Goal: Task Accomplishment & Management: Manage account settings

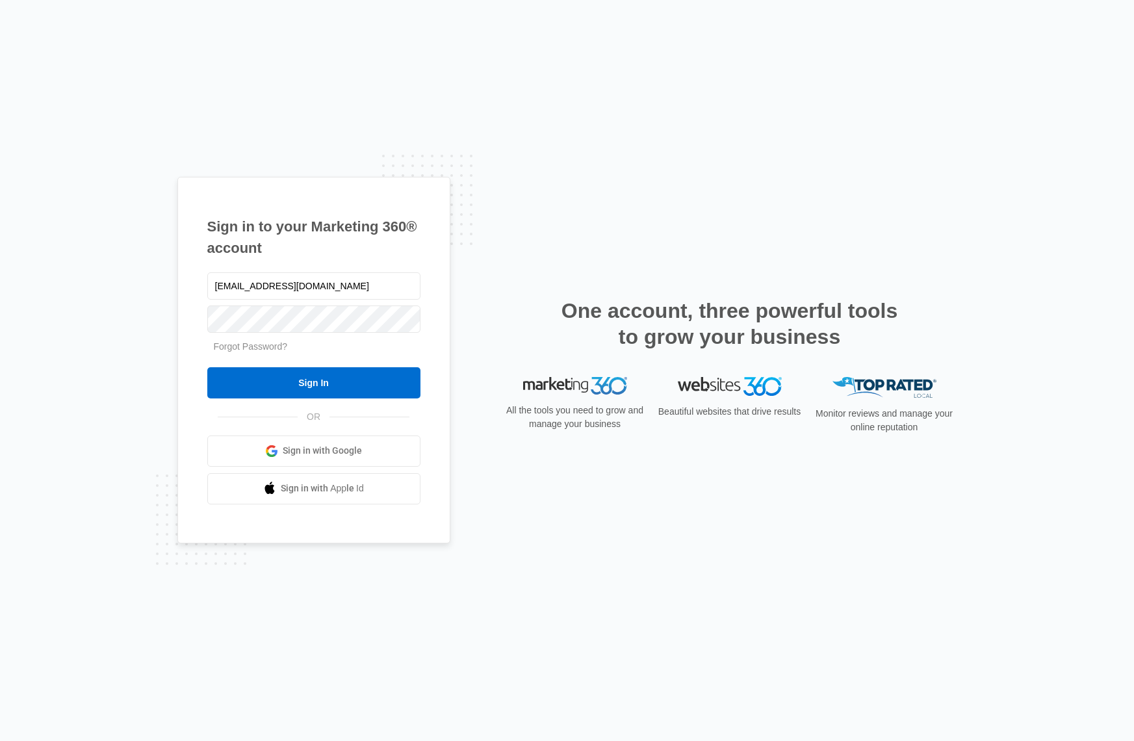
type input "[EMAIL_ADDRESS][DOMAIN_NAME]"
click at [389, 388] on input "Sign In" at bounding box center [313, 382] width 213 height 31
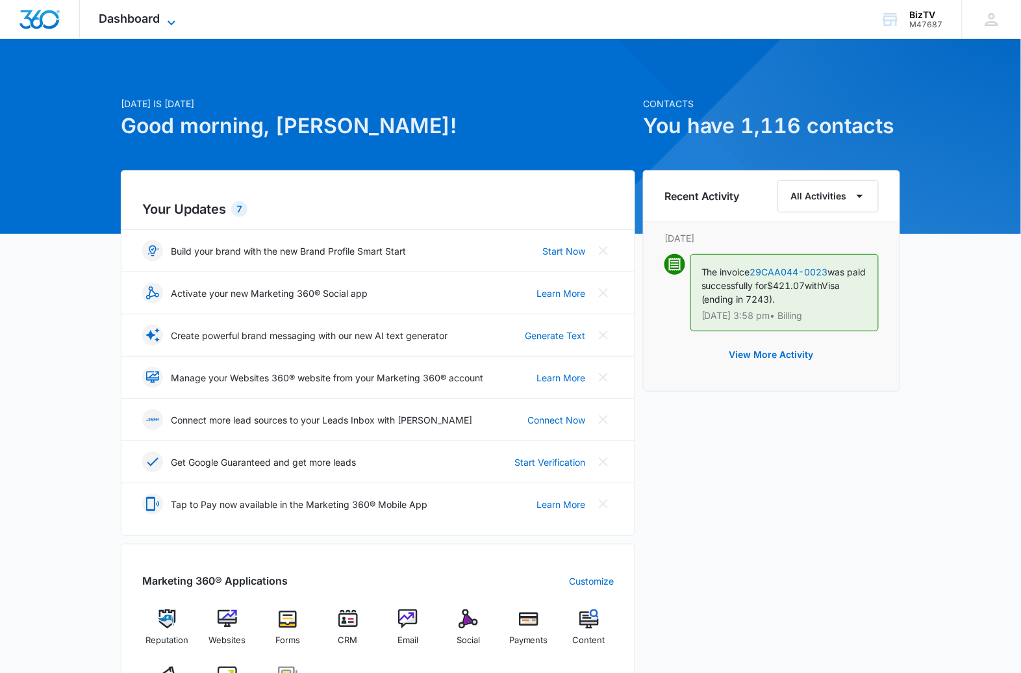
click at [146, 19] on span "Dashboard" at bounding box center [129, 19] width 61 height 14
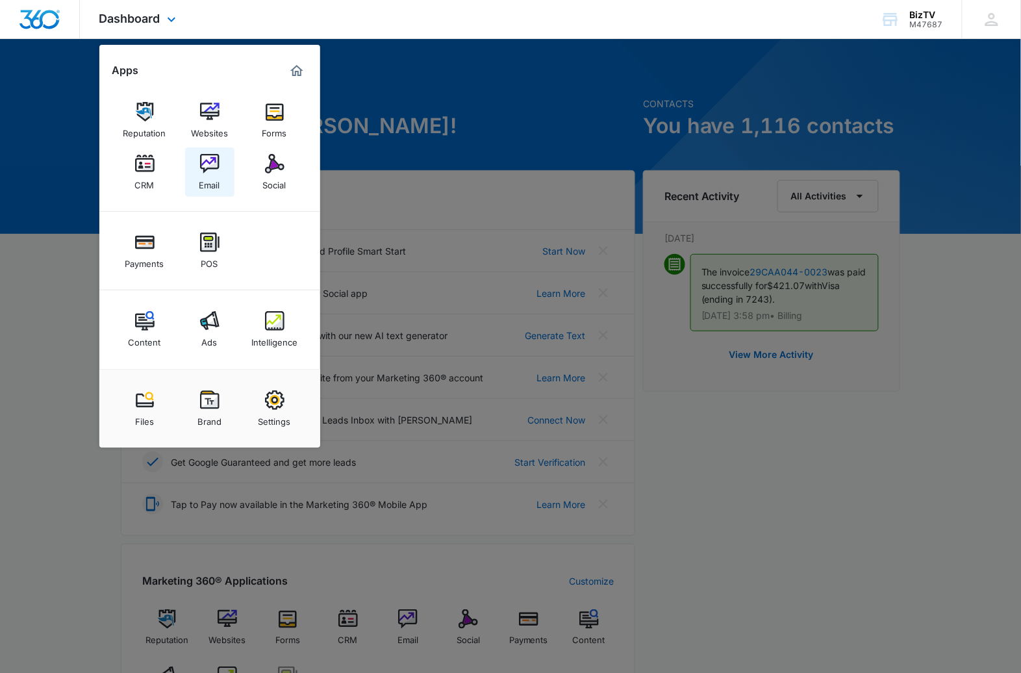
click at [209, 162] on img at bounding box center [209, 163] width 19 height 19
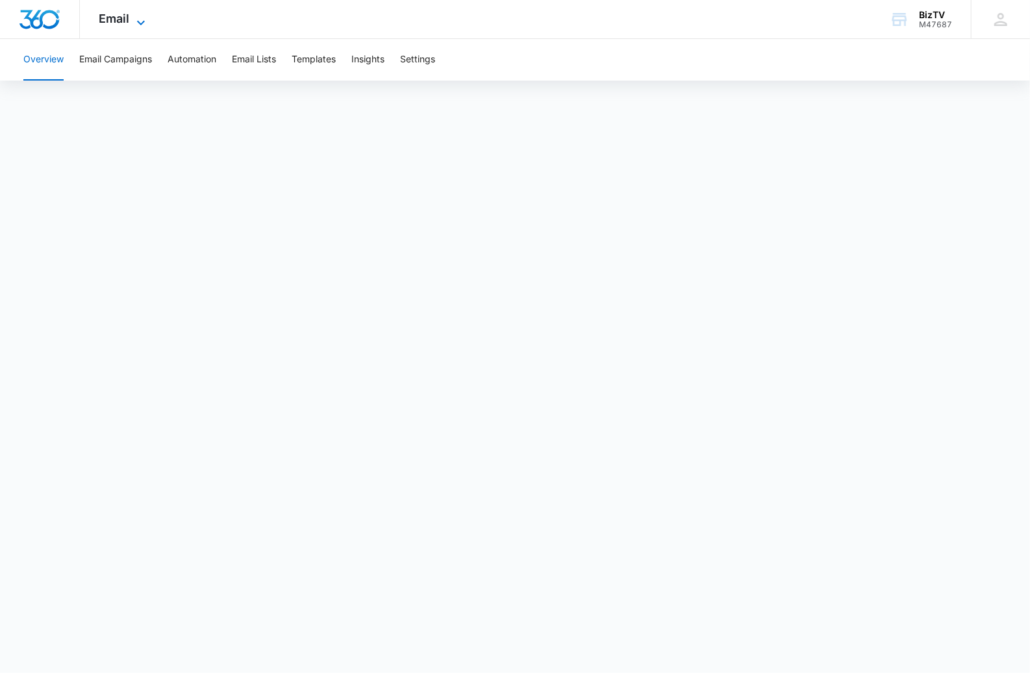
click at [123, 22] on span "Email" at bounding box center [114, 19] width 31 height 14
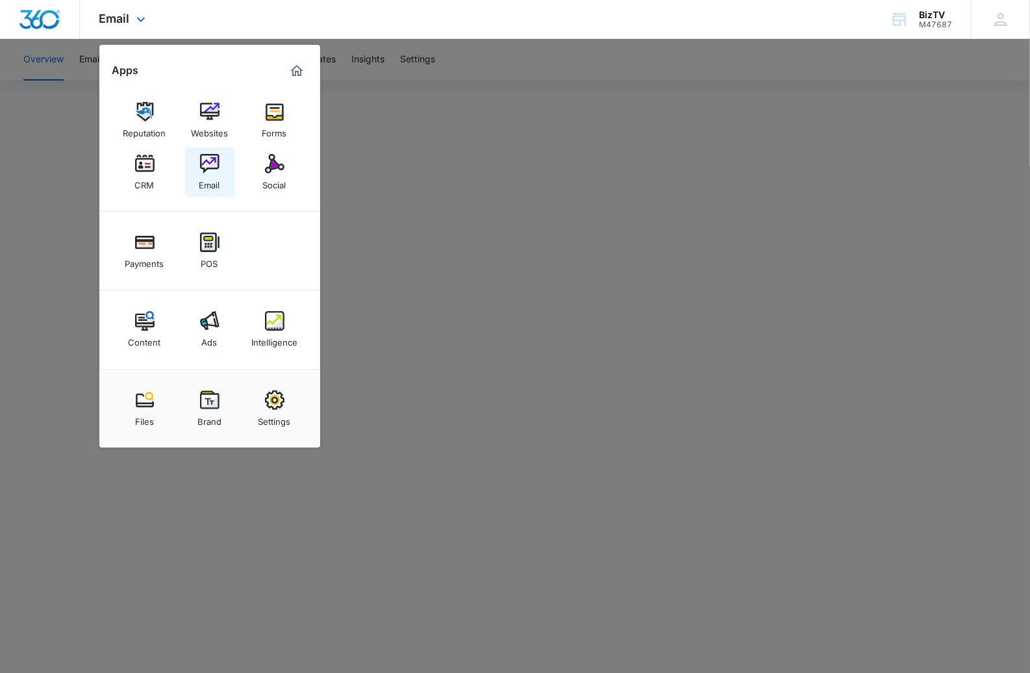
click at [212, 171] on img at bounding box center [209, 163] width 19 height 19
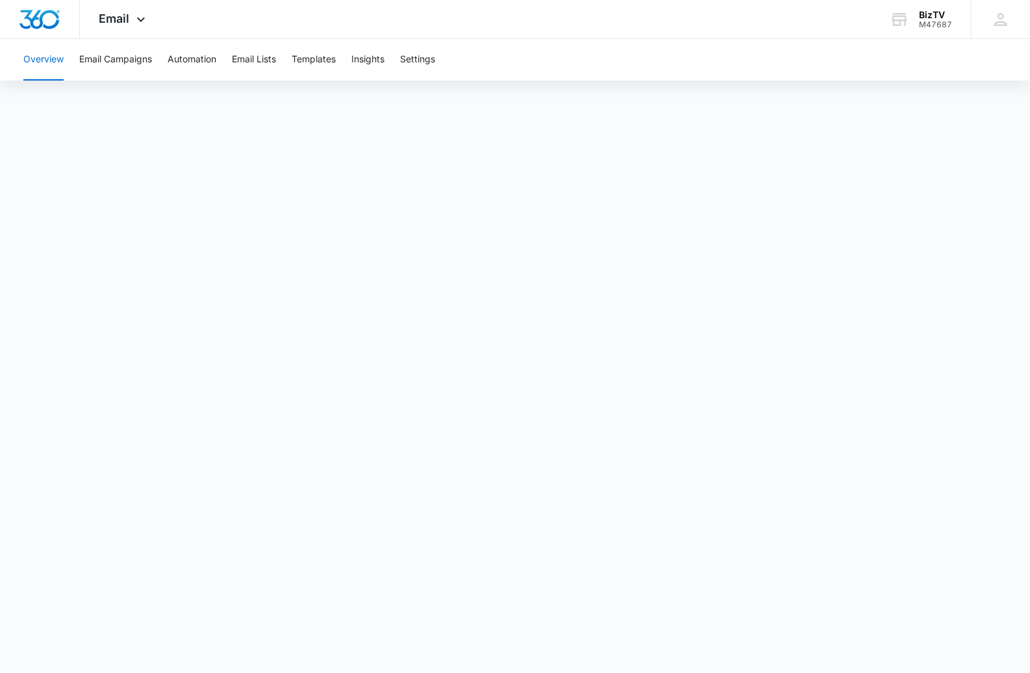
click at [49, 61] on button "Overview" at bounding box center [43, 60] width 40 height 42
click at [113, 59] on button "Email Campaigns" at bounding box center [115, 60] width 73 height 42
click at [252, 60] on button "Email Lists" at bounding box center [254, 60] width 44 height 42
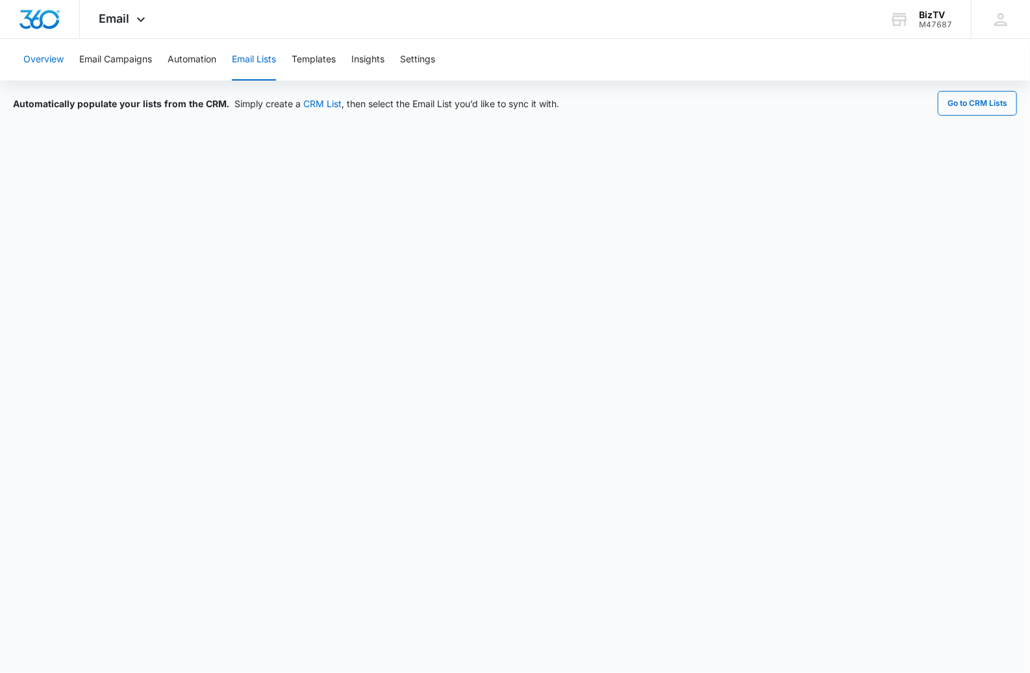
click at [45, 59] on button "Overview" at bounding box center [43, 60] width 40 height 42
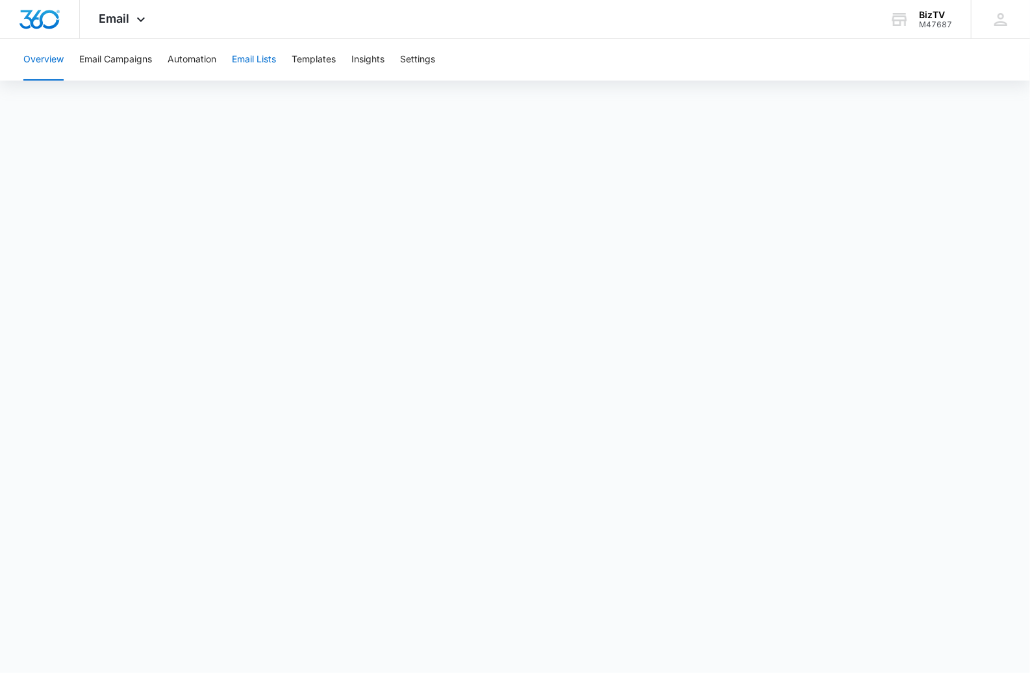
click at [249, 59] on button "Email Lists" at bounding box center [254, 60] width 44 height 42
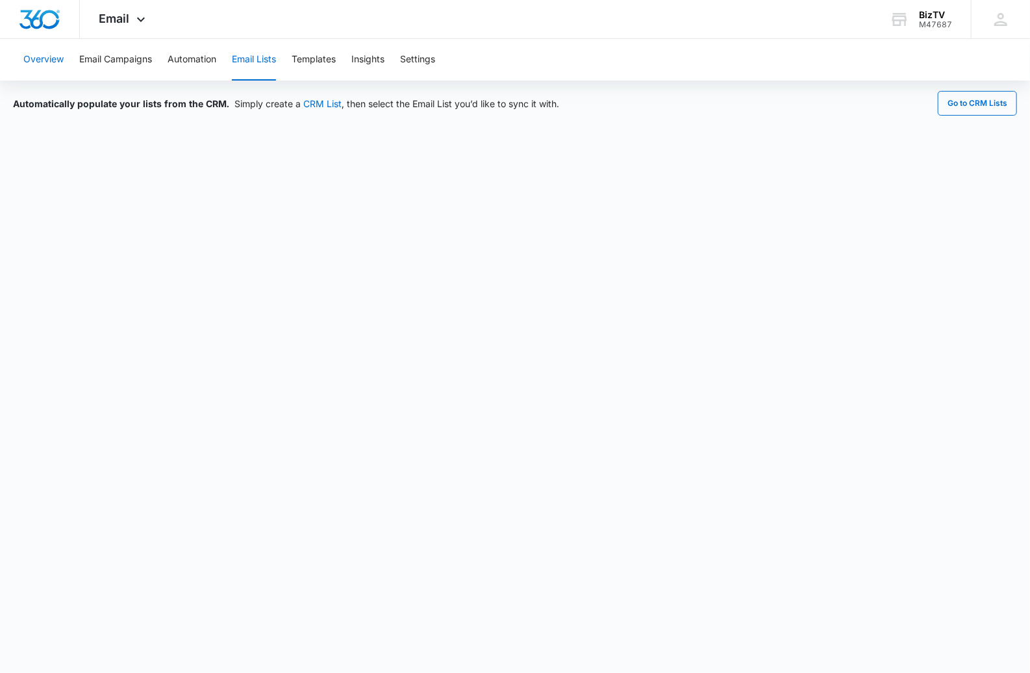
click at [42, 59] on button "Overview" at bounding box center [43, 60] width 40 height 42
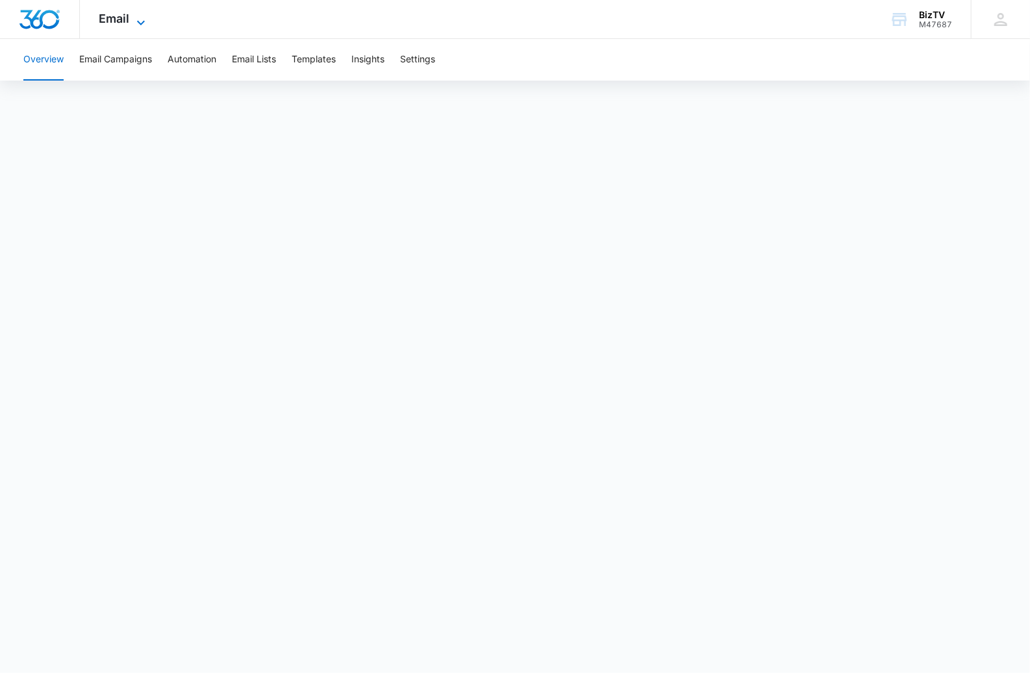
click at [127, 19] on span "Email" at bounding box center [114, 19] width 31 height 14
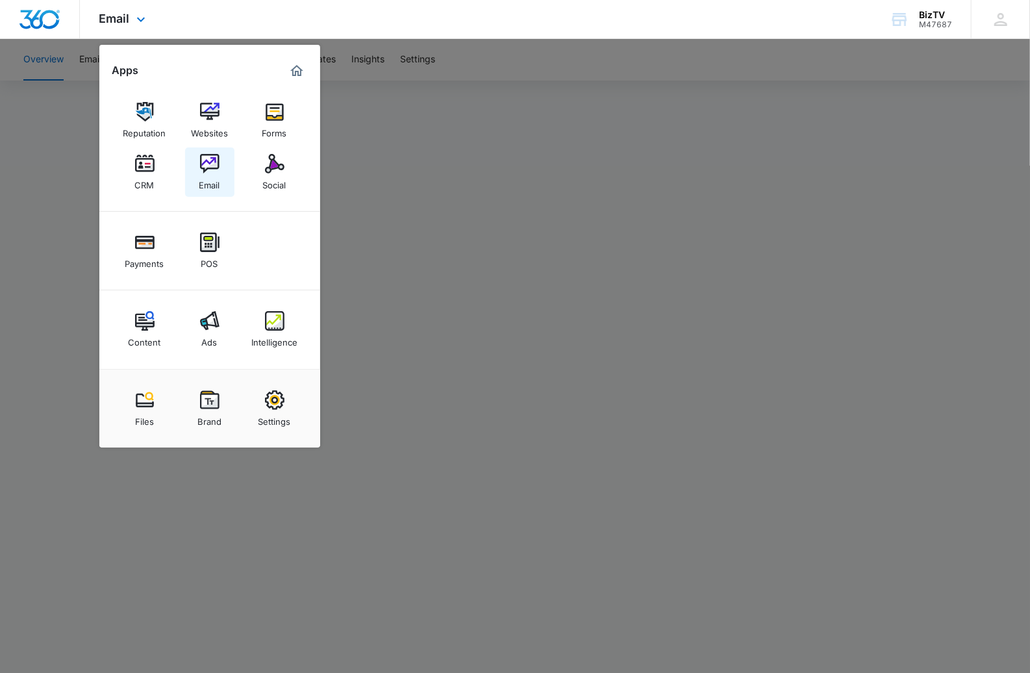
click at [210, 159] on img at bounding box center [209, 163] width 19 height 19
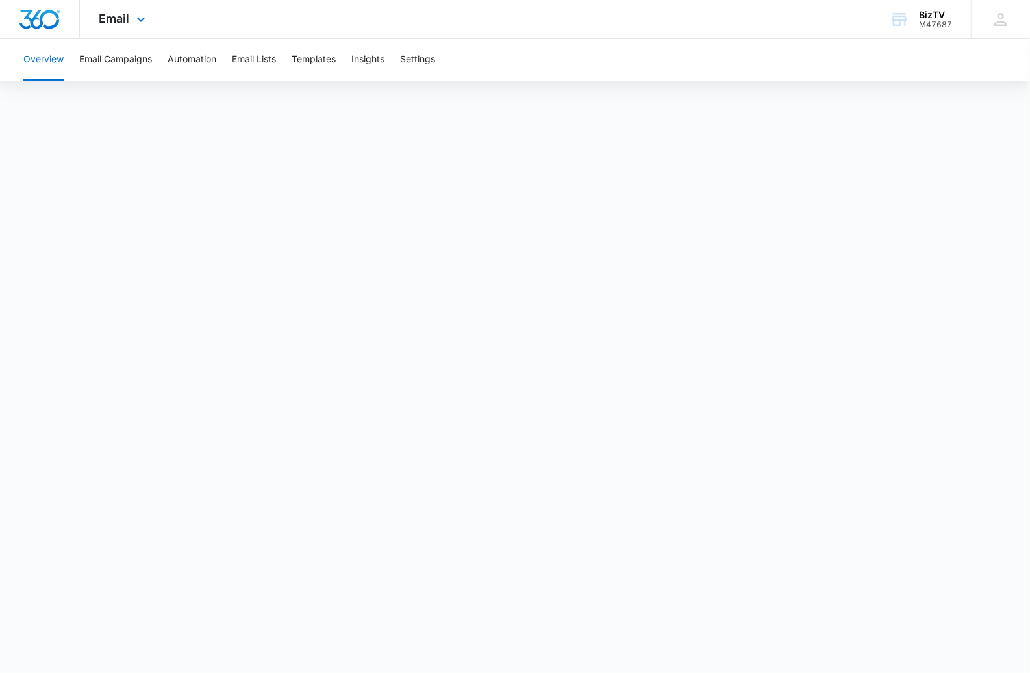
click at [126, 25] on div "Email Apps Reputation Websites Forms CRM Email Social Payments POS Content Ads …" at bounding box center [124, 19] width 88 height 38
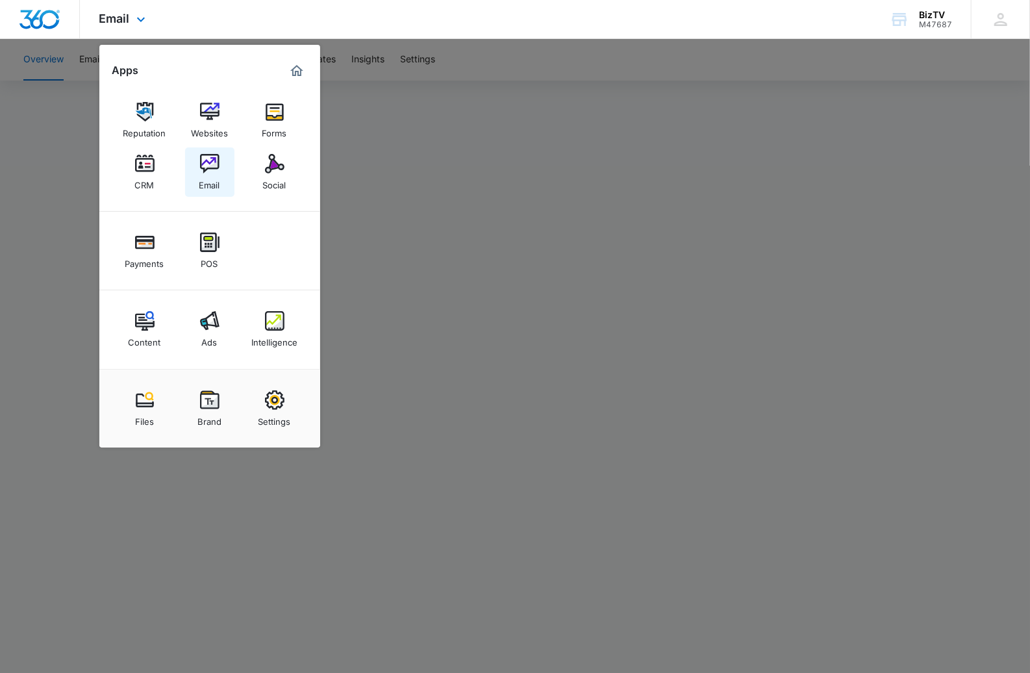
click at [209, 160] on img at bounding box center [209, 163] width 19 height 19
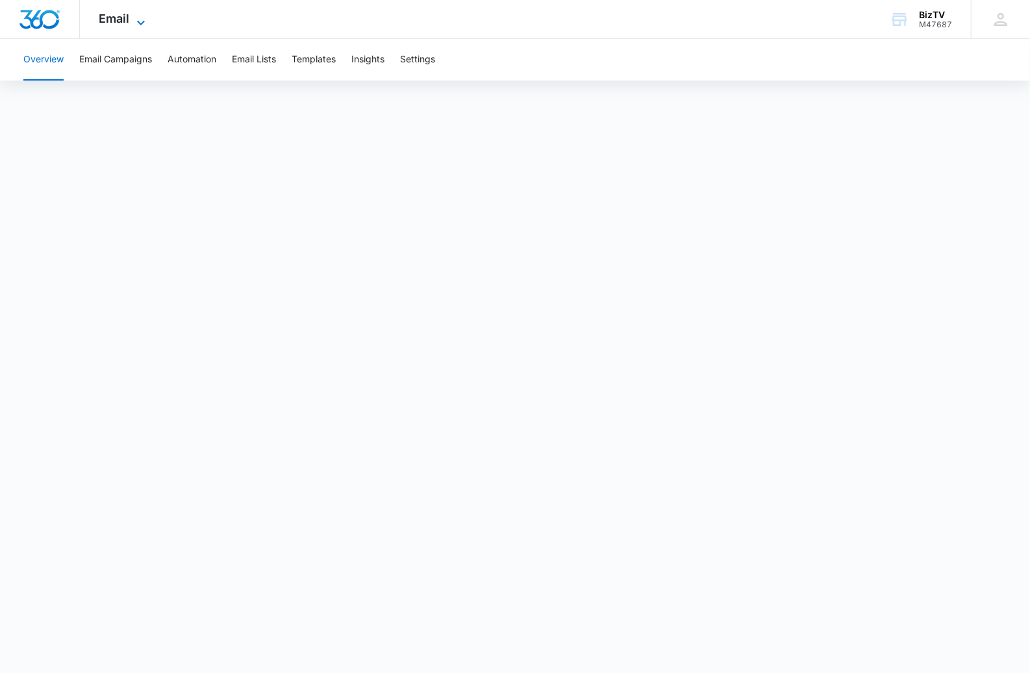
click at [114, 17] on span "Email" at bounding box center [114, 19] width 31 height 14
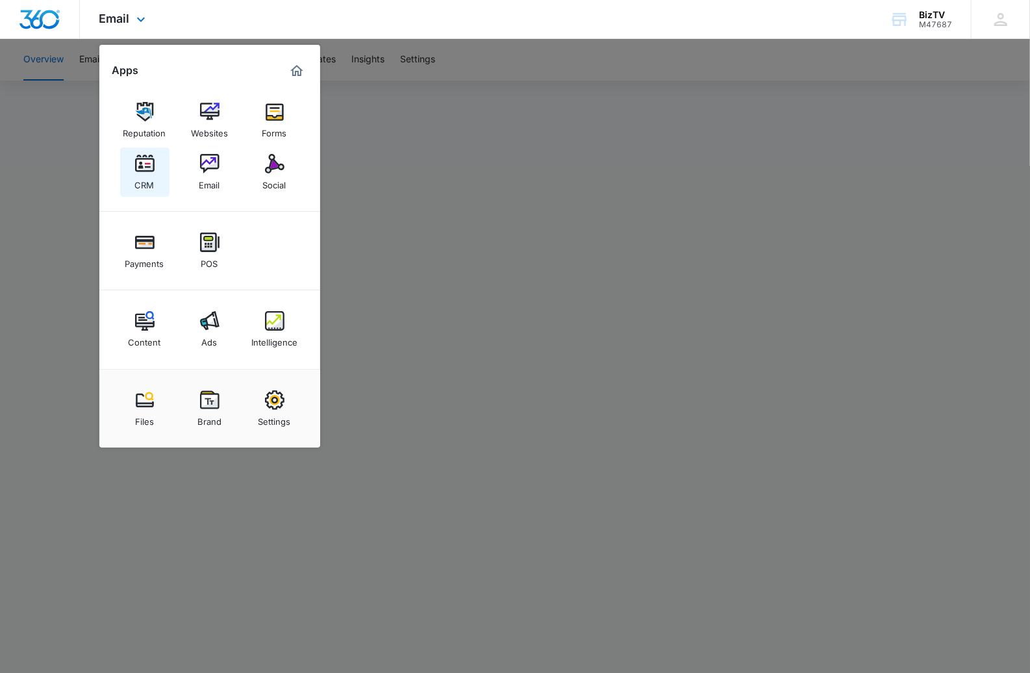
click at [143, 165] on img at bounding box center [144, 163] width 19 height 19
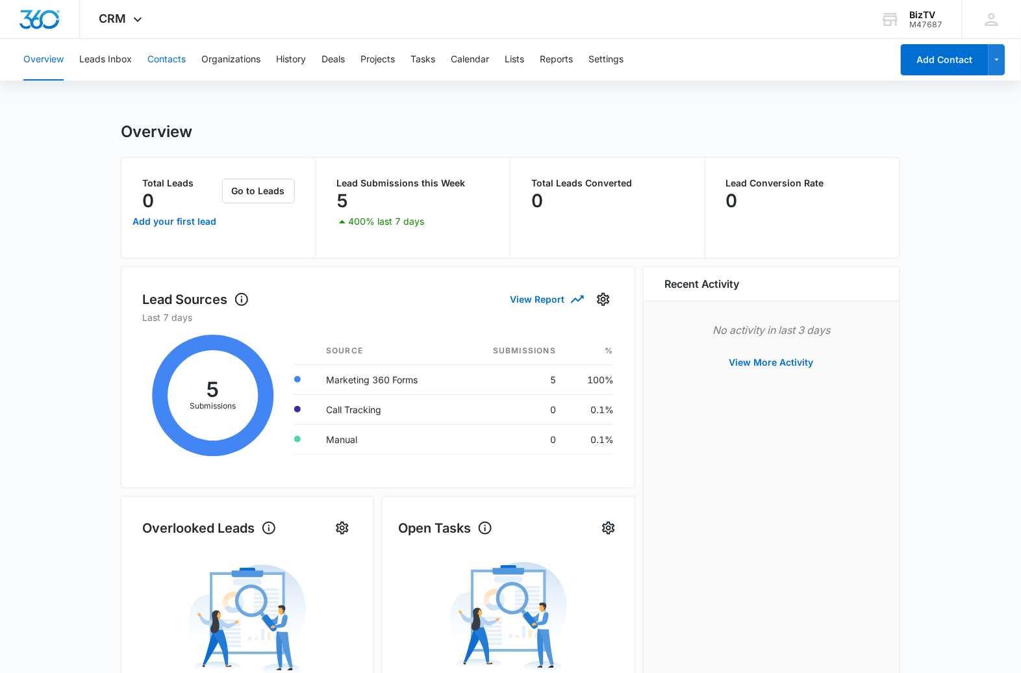
click at [168, 60] on button "Contacts" at bounding box center [166, 60] width 38 height 42
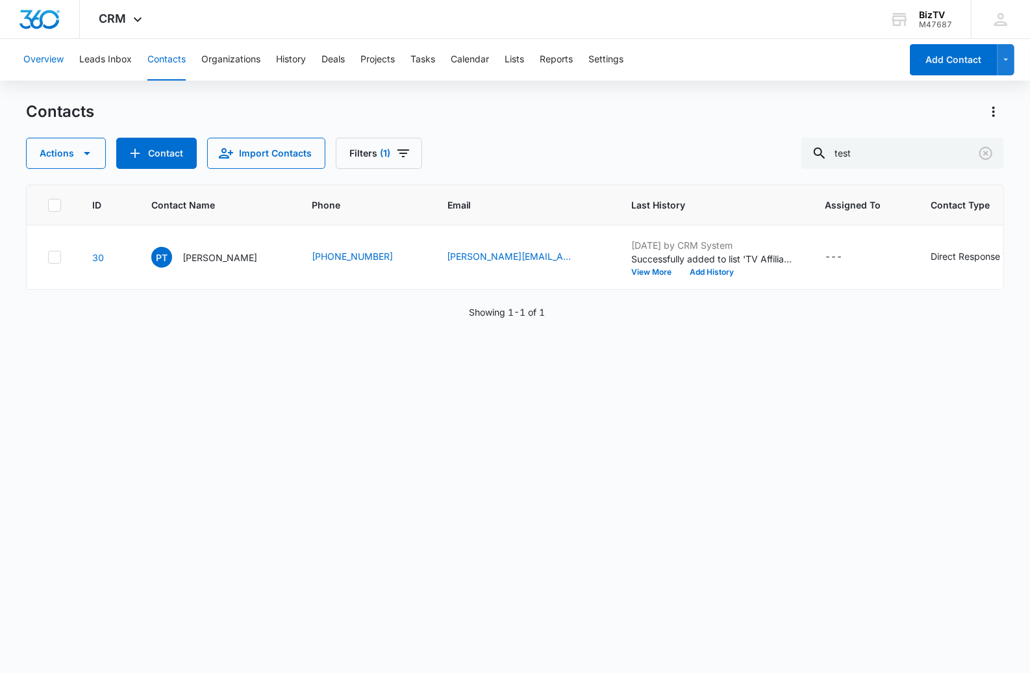
click at [56, 60] on button "Overview" at bounding box center [43, 60] width 40 height 42
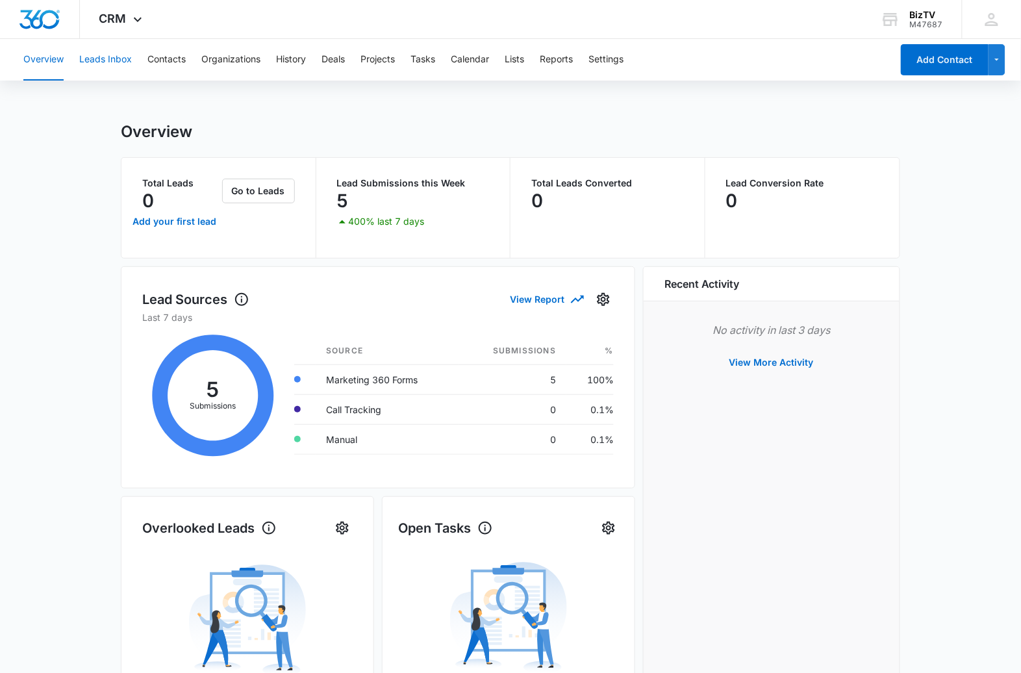
click at [108, 57] on button "Leads Inbox" at bounding box center [105, 60] width 53 height 42
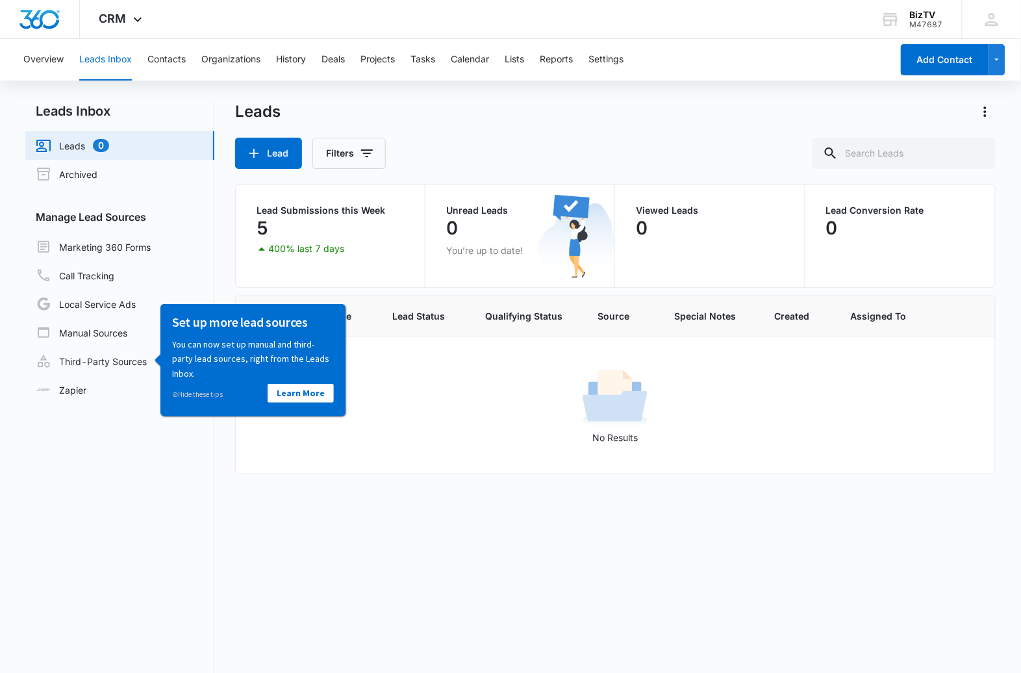
click at [382, 573] on div "Lead Name Lead Status Qualifying Status Source Special Notes Created Assigned T…" at bounding box center [615, 532] width 760 height 472
click at [394, 540] on div "Lead Name Lead Status Qualifying Status Source Special Notes Created Assigned T…" at bounding box center [615, 532] width 760 height 472
click at [515, 62] on button "Lists" at bounding box center [514, 60] width 19 height 42
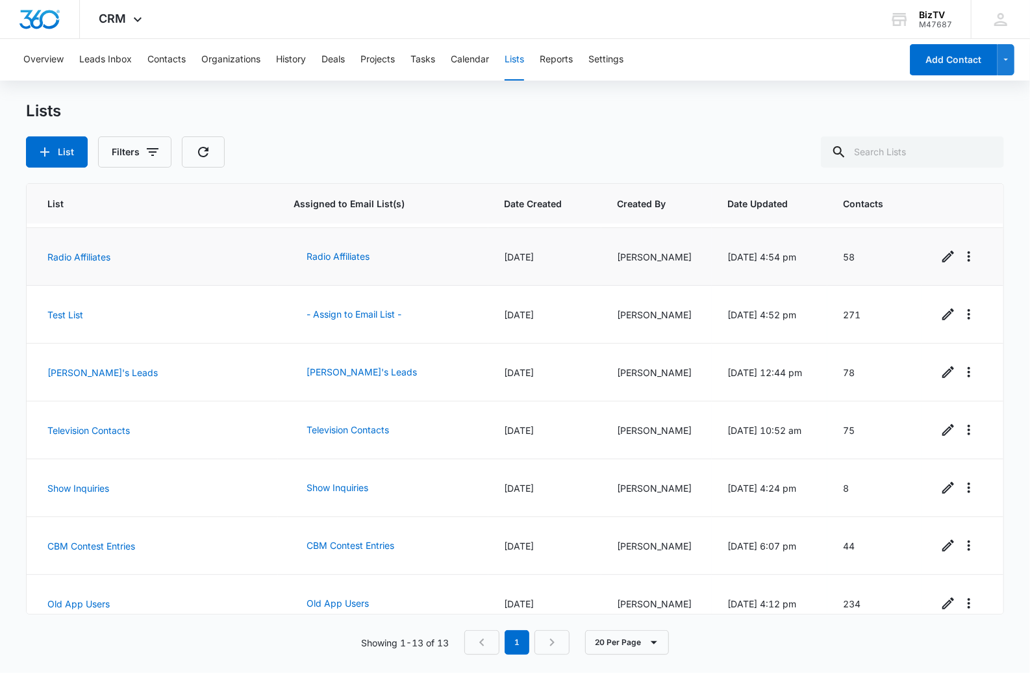
scroll to position [360, 0]
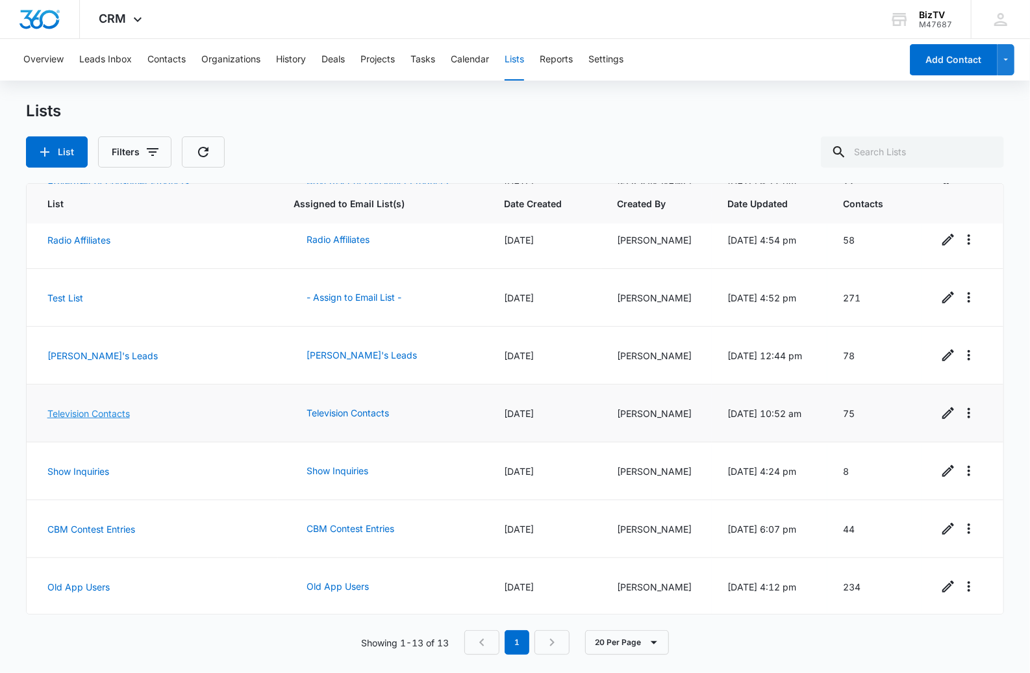
click at [123, 414] on link "Television Contacts" at bounding box center [88, 413] width 83 height 11
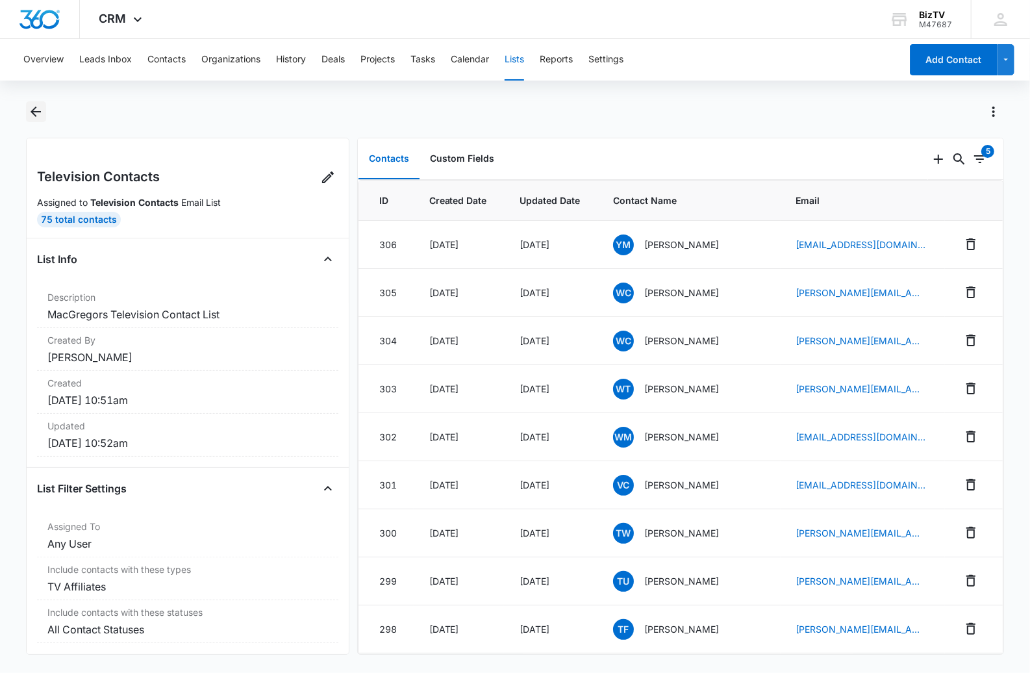
click at [38, 112] on icon "Back" at bounding box center [36, 112] width 10 height 10
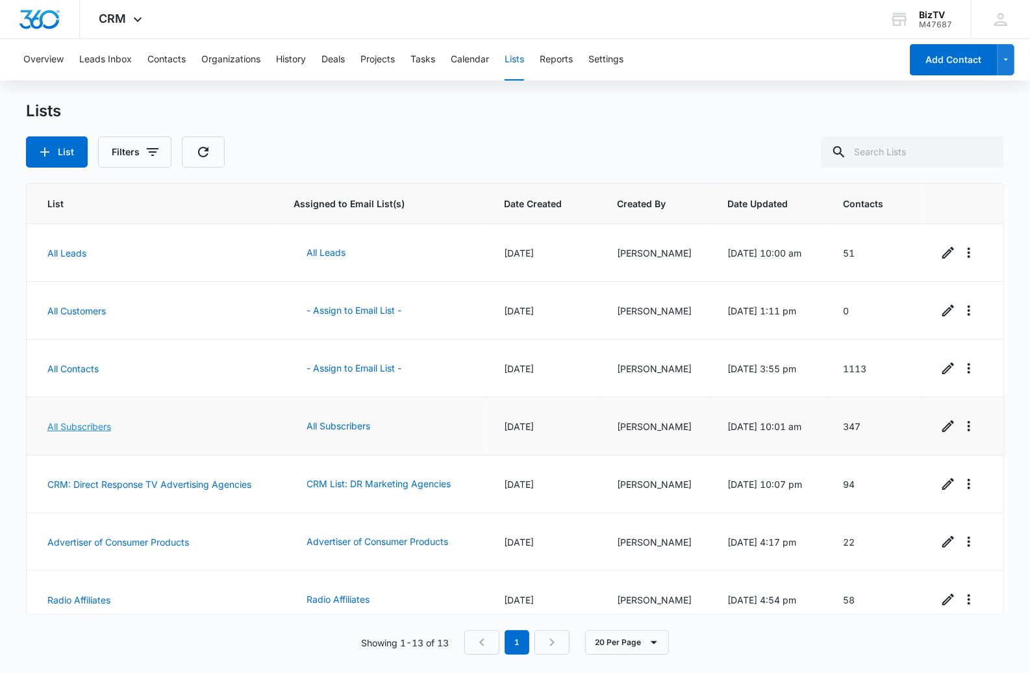
click at [85, 424] on link "All Subscribers" at bounding box center [79, 426] width 64 height 11
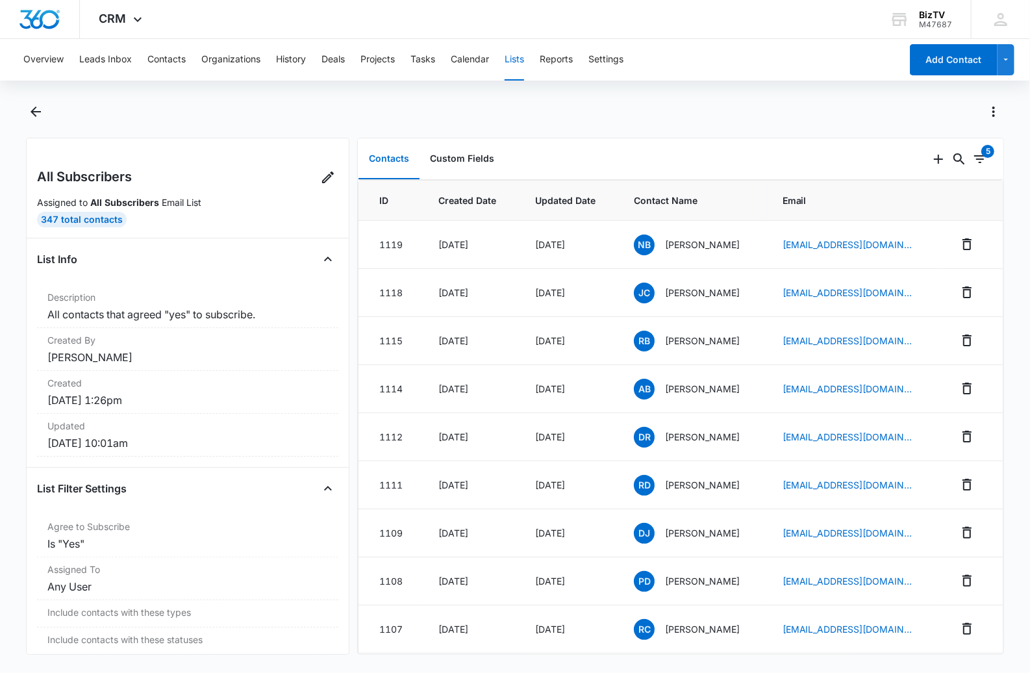
scroll to position [1, 0]
click at [972, 156] on icon "Filters" at bounding box center [980, 159] width 16 height 16
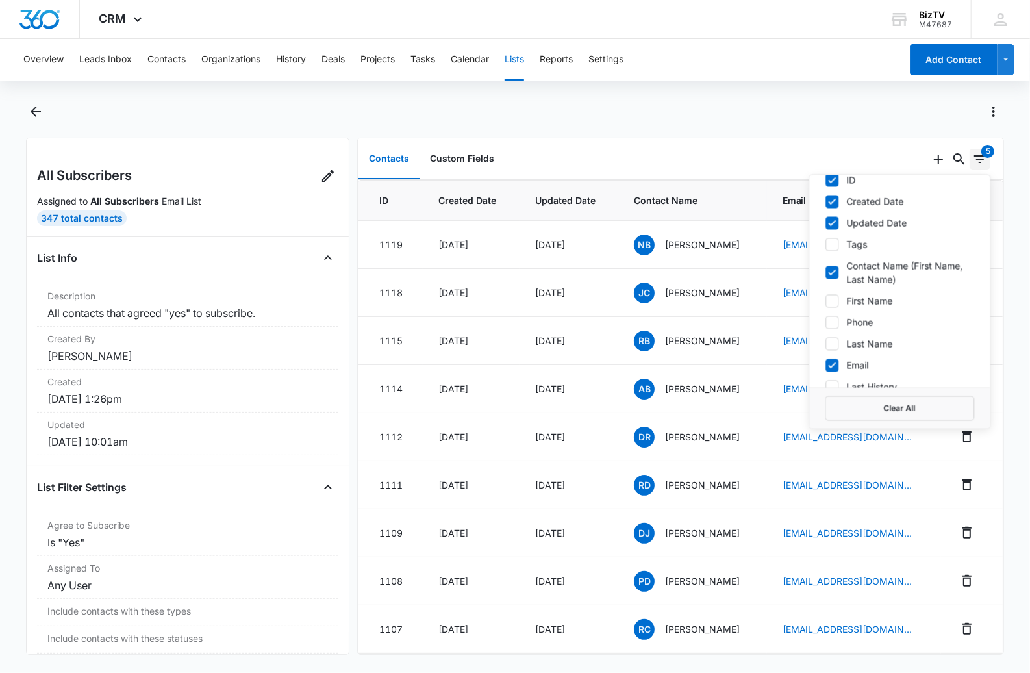
scroll to position [0, 0]
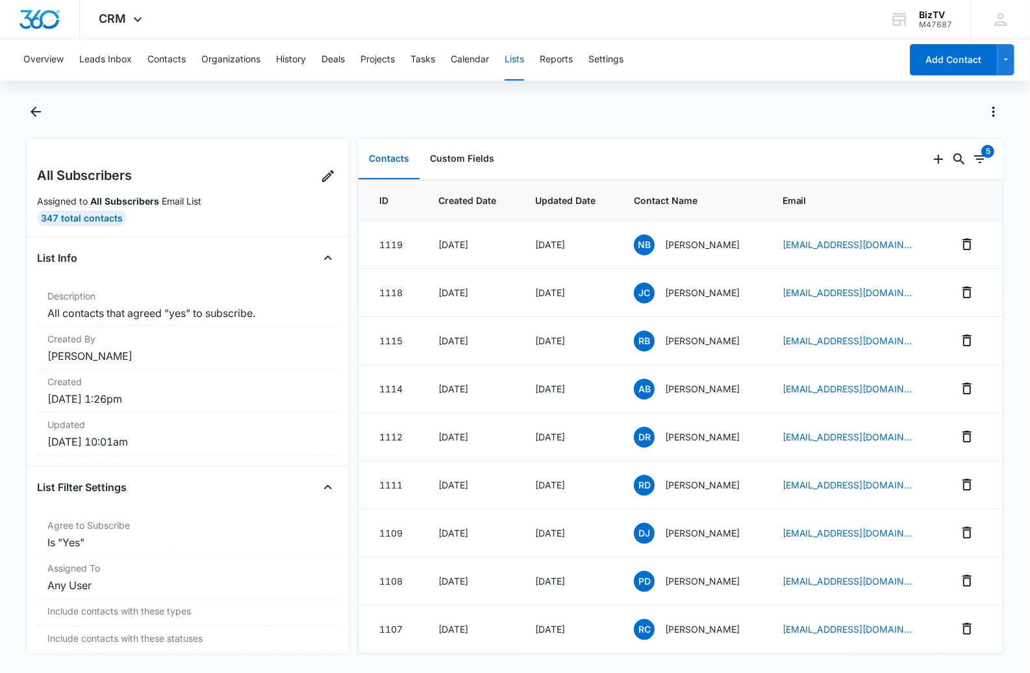
click at [859, 153] on div "Contacts Custom Fields" at bounding box center [643, 159] width 570 height 42
click at [32, 112] on icon "Back" at bounding box center [36, 112] width 10 height 10
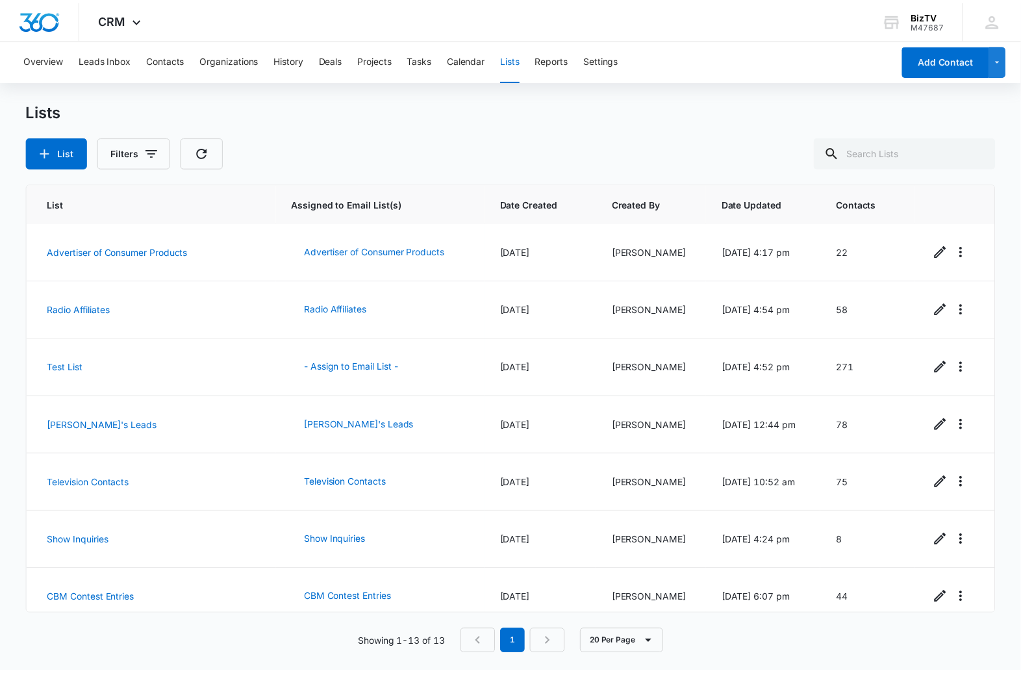
scroll to position [292, 0]
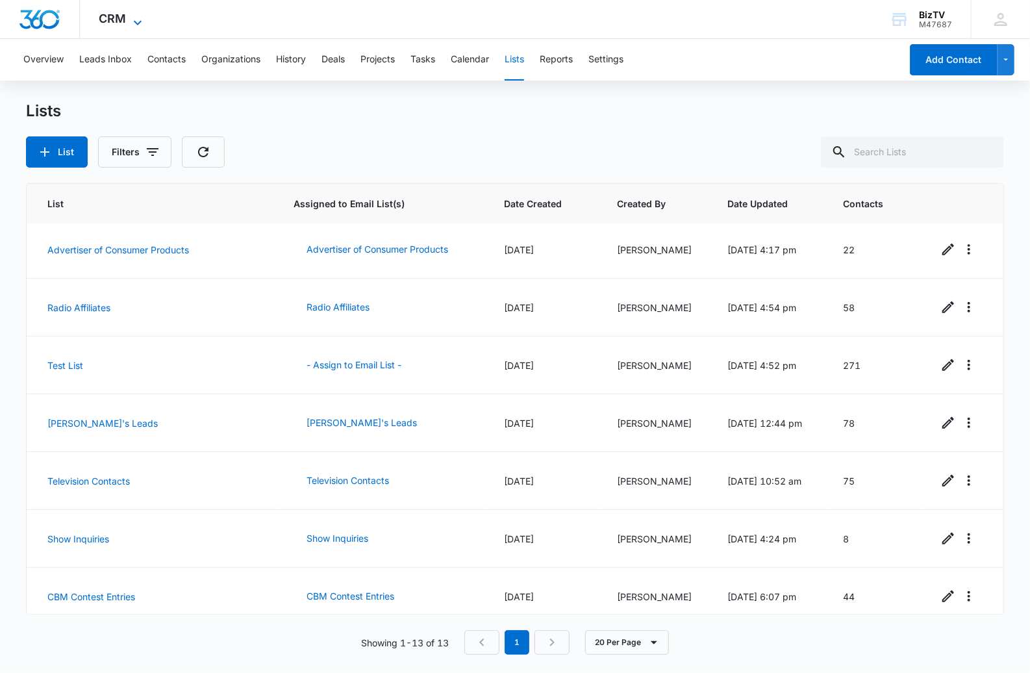
click at [133, 19] on icon at bounding box center [138, 23] width 16 height 16
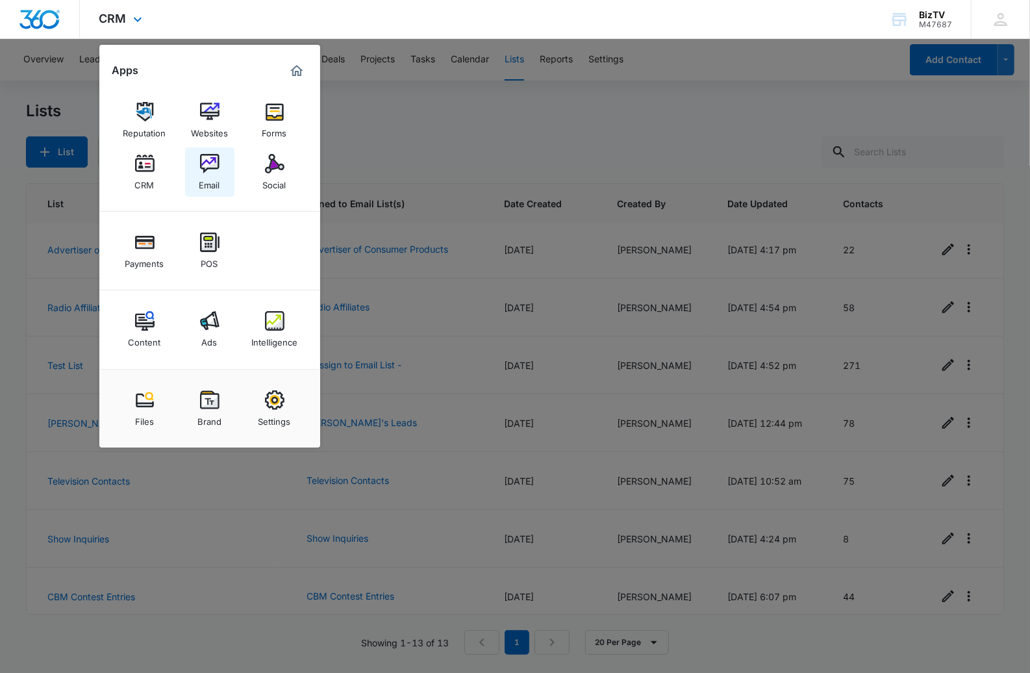
click at [209, 172] on img at bounding box center [209, 163] width 19 height 19
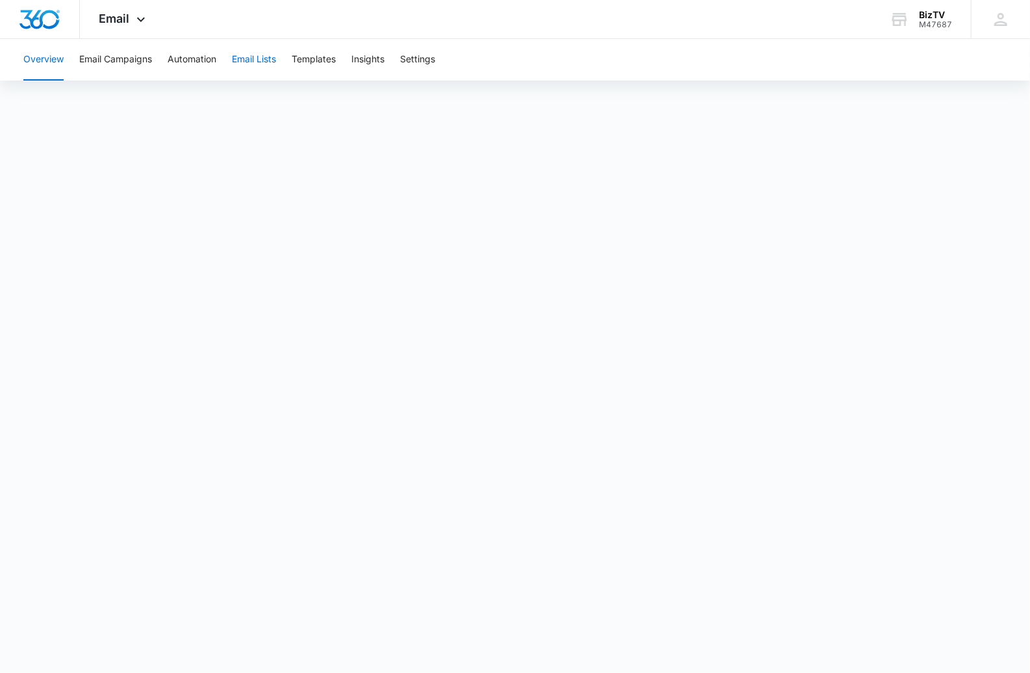
click at [259, 56] on button "Email Lists" at bounding box center [254, 60] width 44 height 42
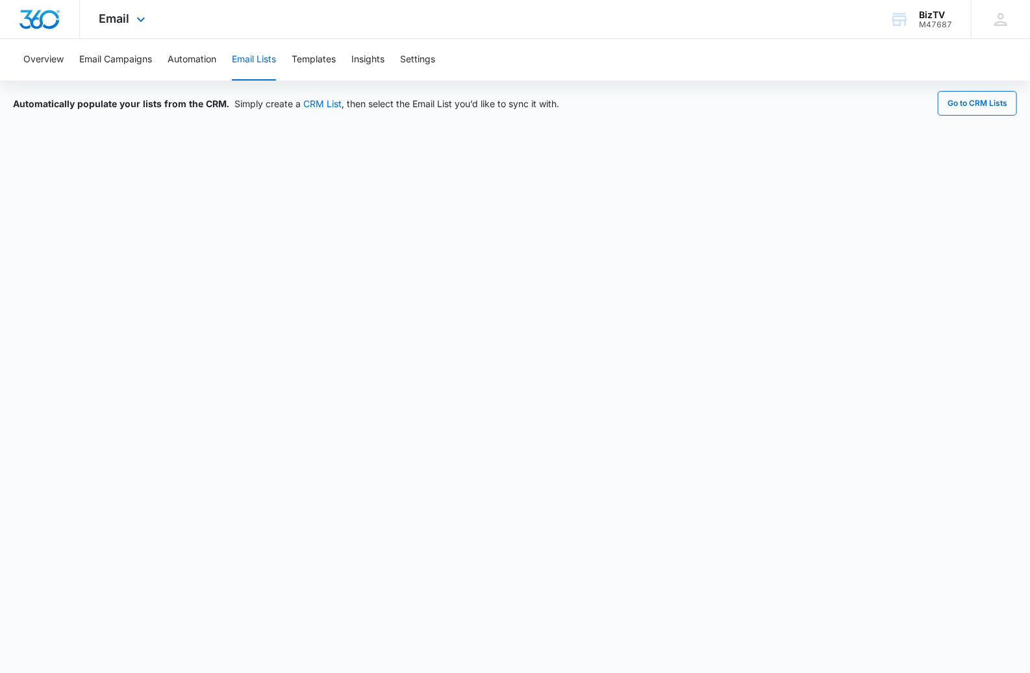
click at [131, 23] on div "Email Apps Reputation Websites Forms CRM Email Social Payments POS Content Ads …" at bounding box center [124, 19] width 88 height 38
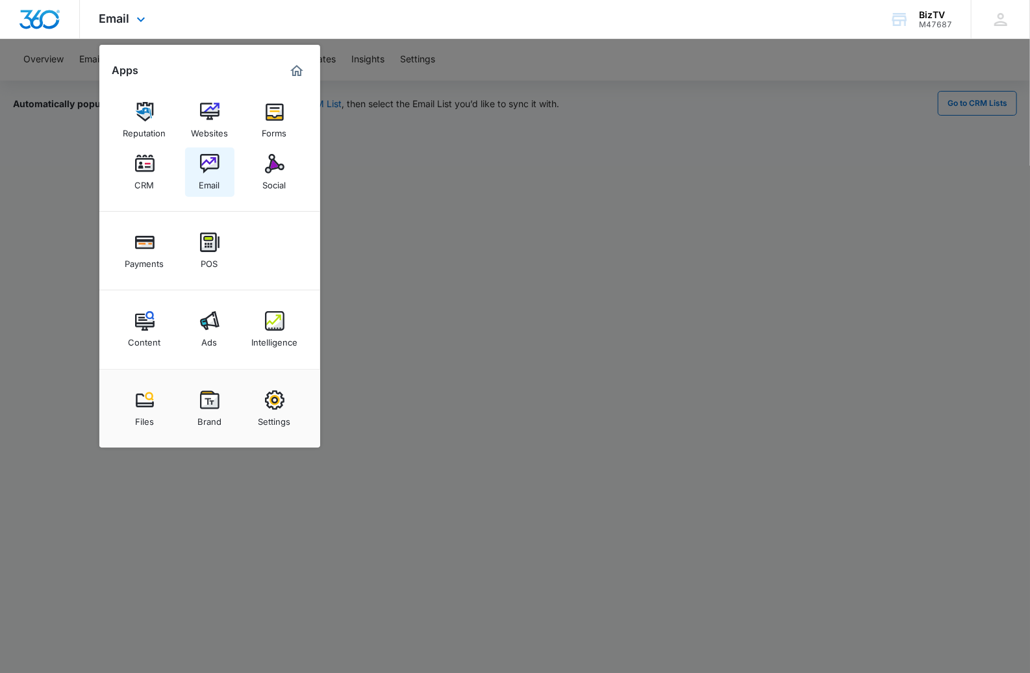
click at [209, 164] on img at bounding box center [209, 163] width 19 height 19
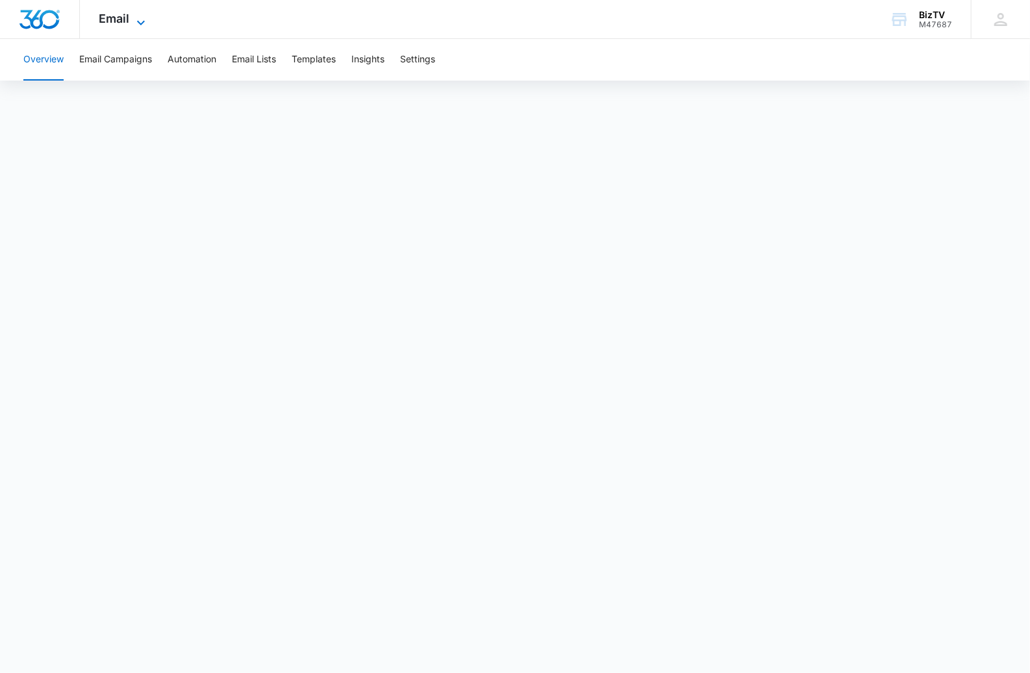
click at [127, 18] on span "Email" at bounding box center [114, 19] width 31 height 14
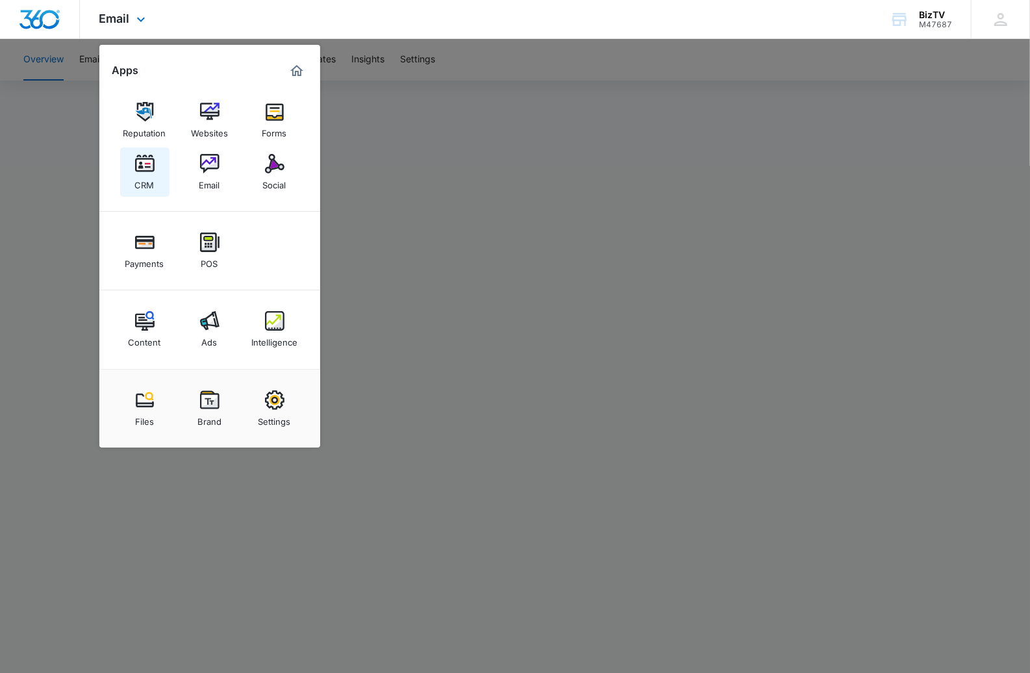
click at [147, 169] on img at bounding box center [144, 163] width 19 height 19
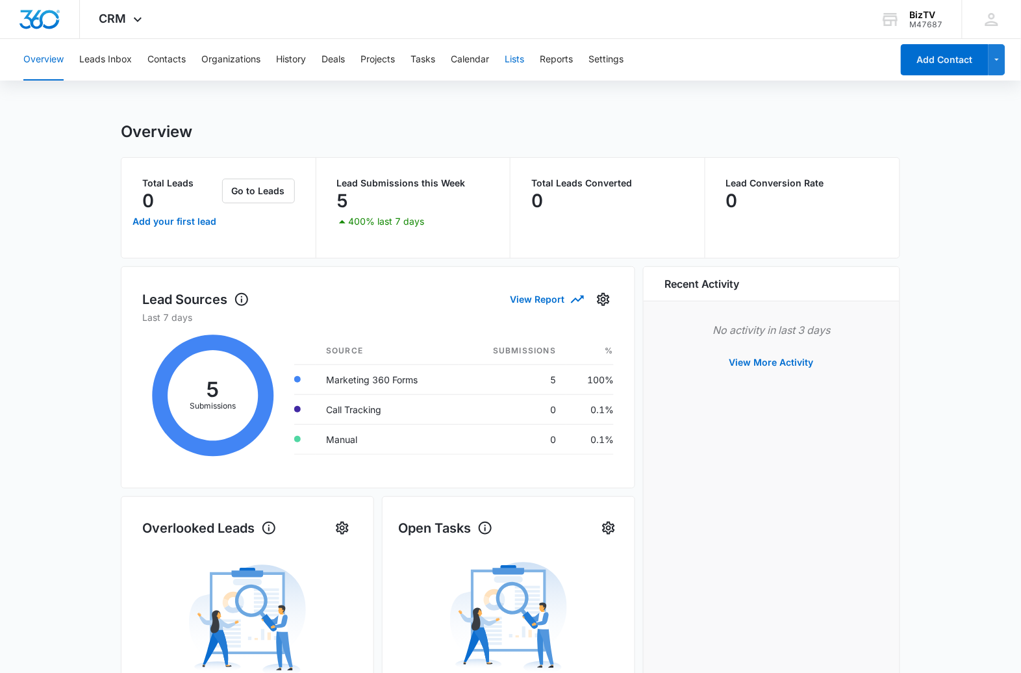
click at [514, 60] on button "Lists" at bounding box center [514, 60] width 19 height 42
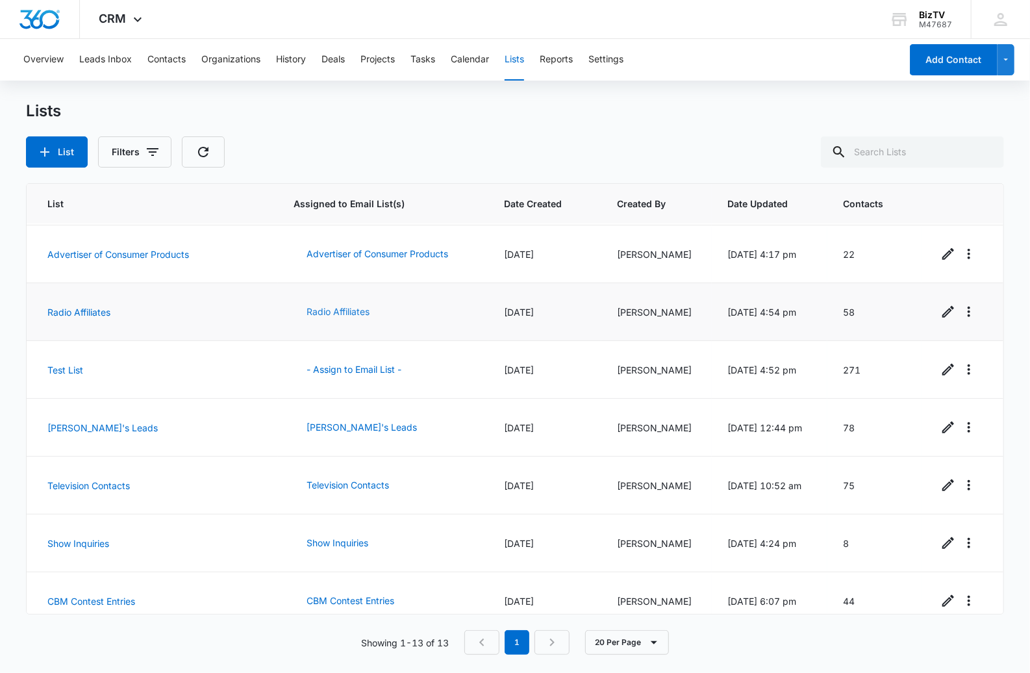
scroll to position [289, 0]
click at [110, 483] on link "Television Contacts" at bounding box center [88, 484] width 83 height 11
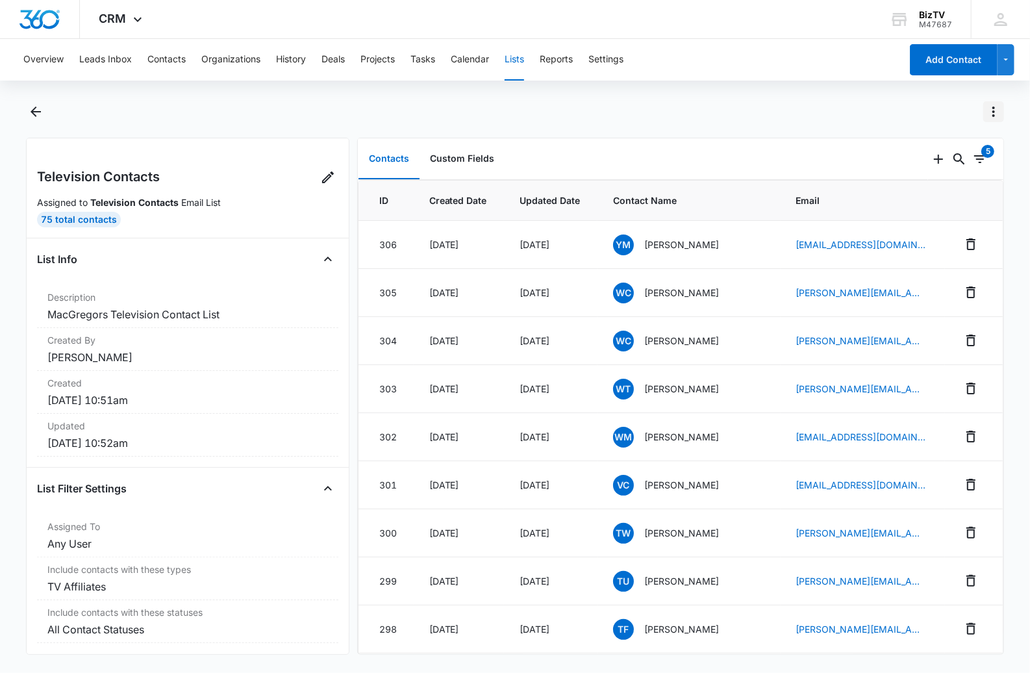
click at [995, 114] on icon "Actions" at bounding box center [994, 112] width 3 height 10
click at [948, 205] on div "Export List" at bounding box center [935, 206] width 75 height 9
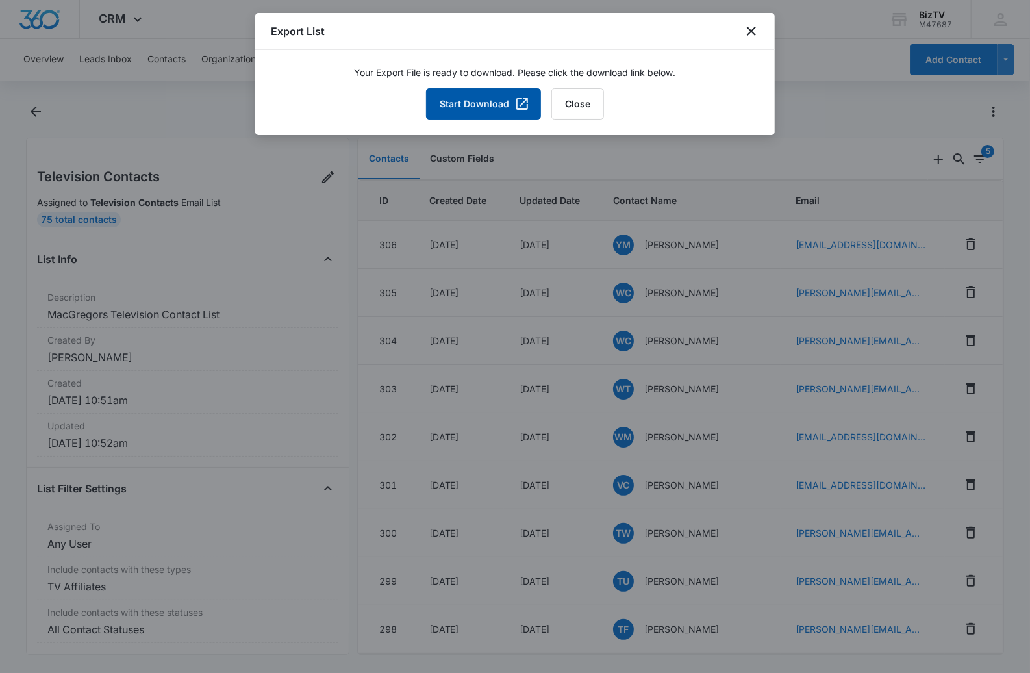
click at [492, 107] on button "Start Download" at bounding box center [483, 103] width 115 height 31
